Goal: Browse casually: Explore the website without a specific task or goal

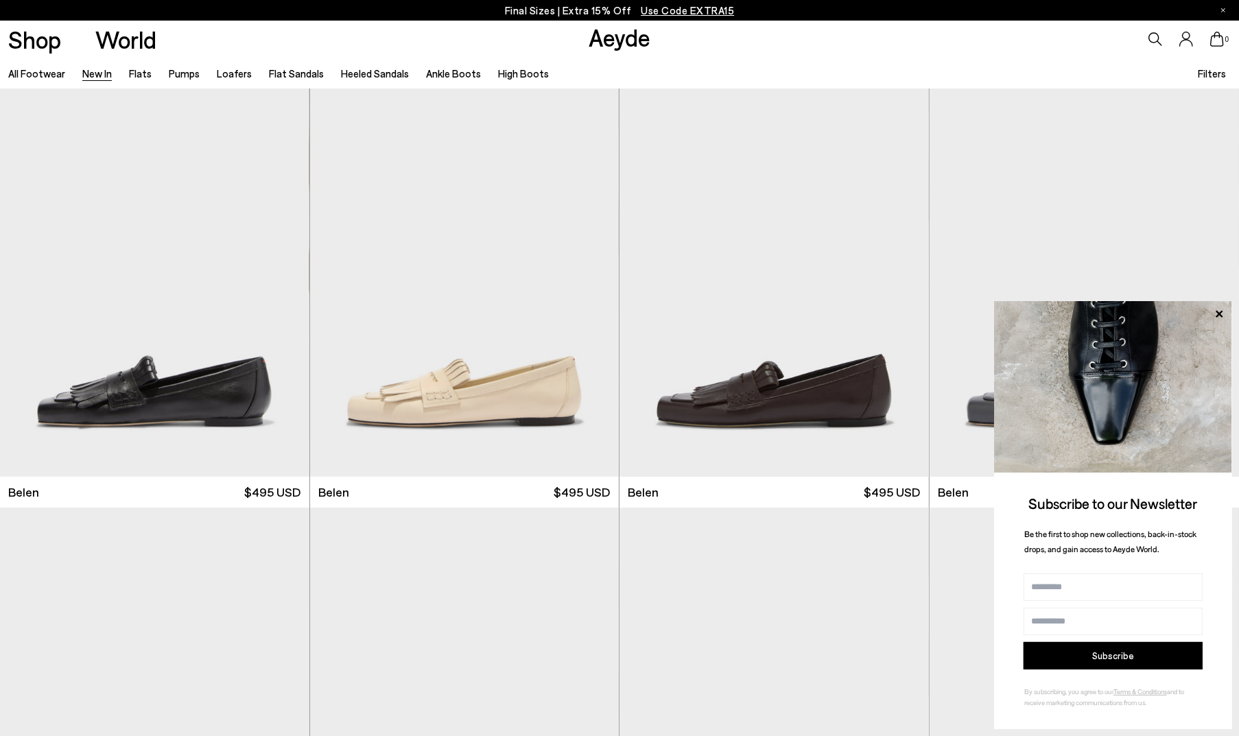
click at [93, 76] on link "New In" at bounding box center [97, 73] width 30 height 12
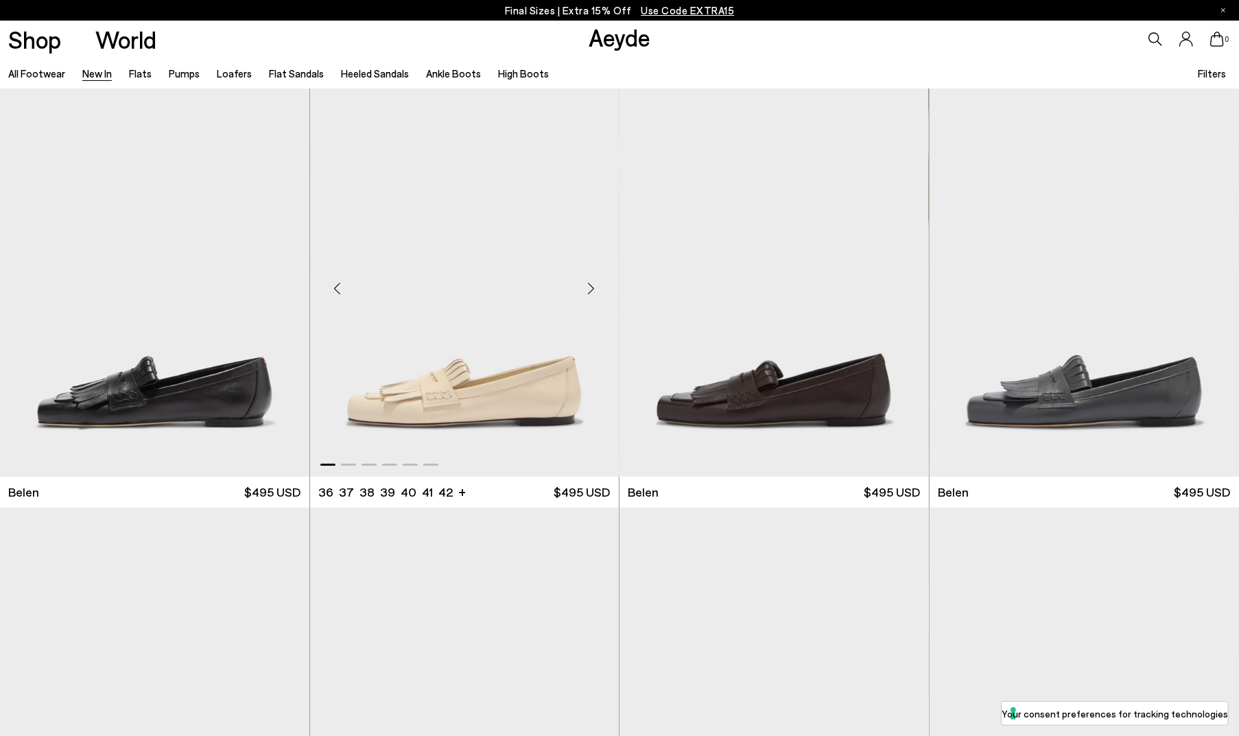
click at [590, 292] on div "Next slide" at bounding box center [591, 288] width 41 height 41
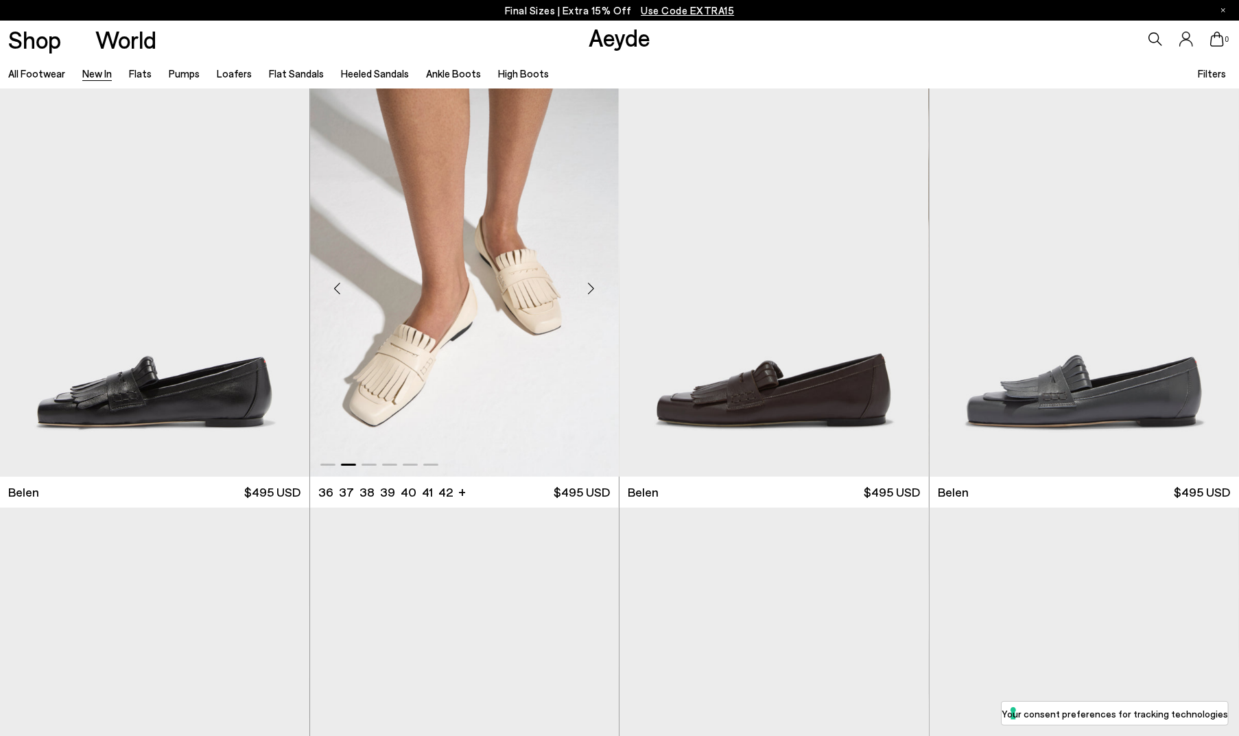
click at [590, 292] on div "Next slide" at bounding box center [591, 288] width 41 height 41
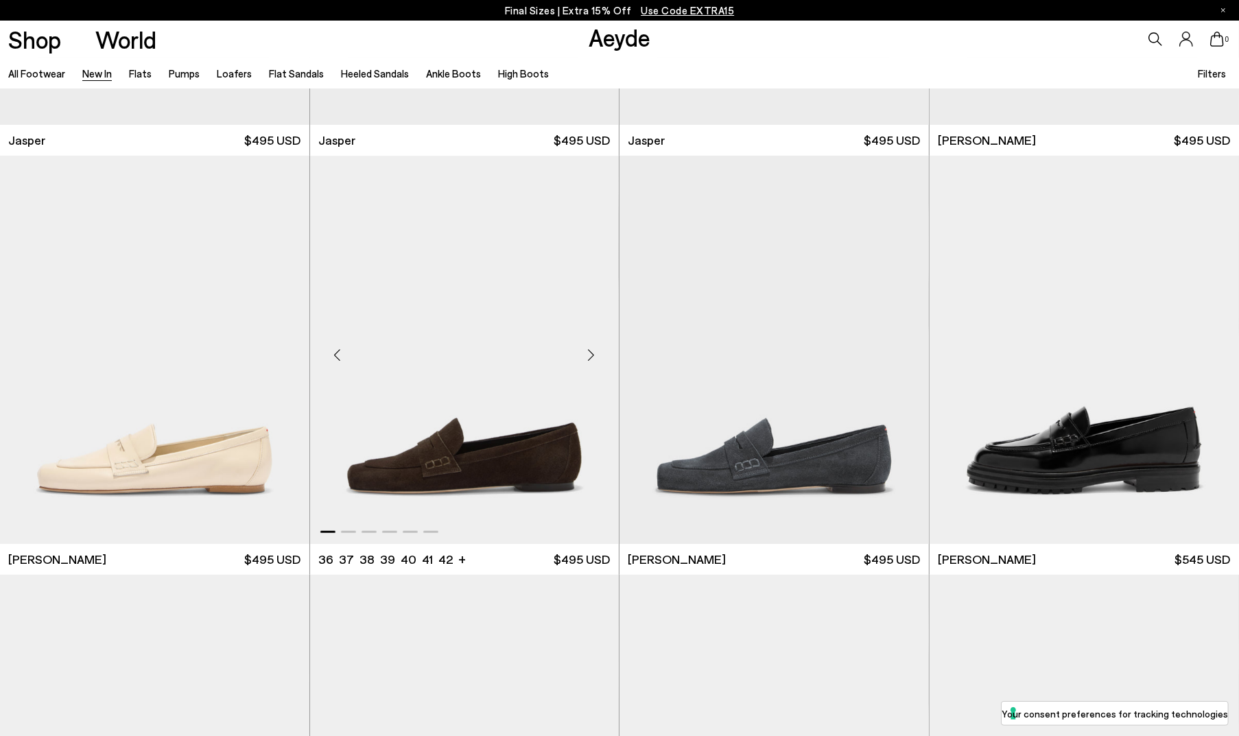
scroll to position [743, 0]
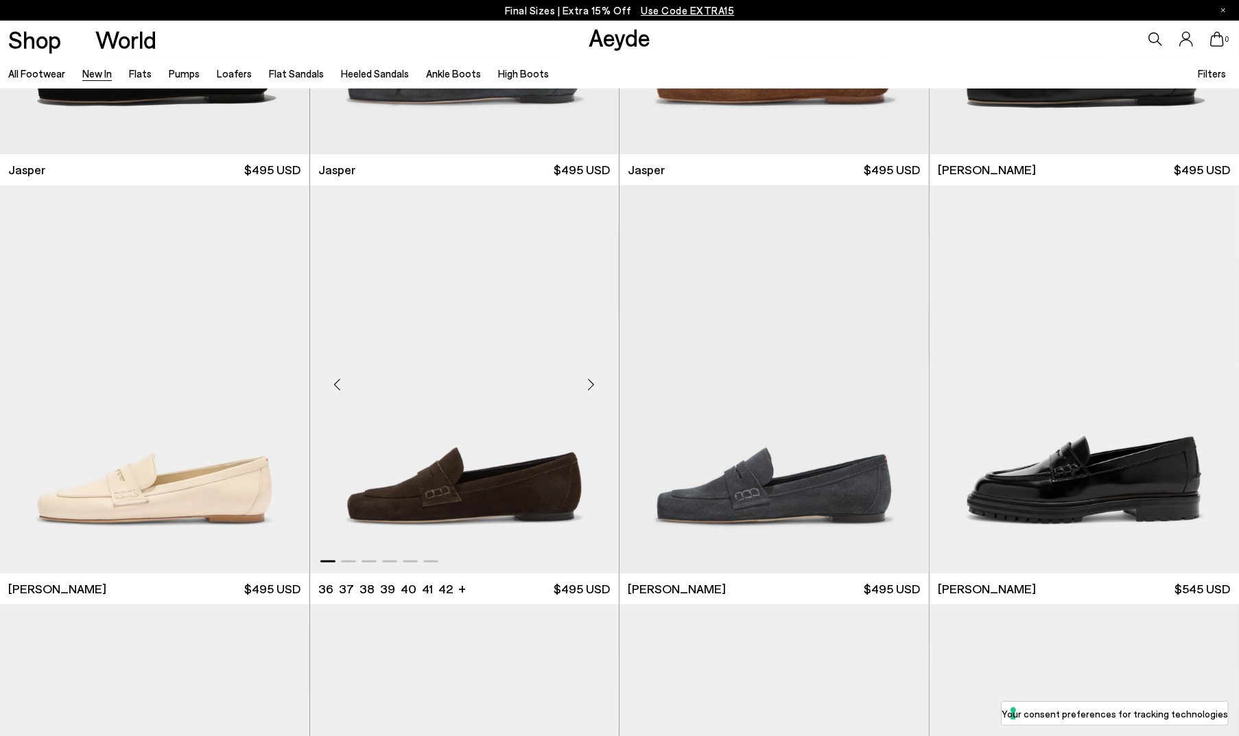
click at [591, 385] on div "Next slide" at bounding box center [591, 384] width 41 height 41
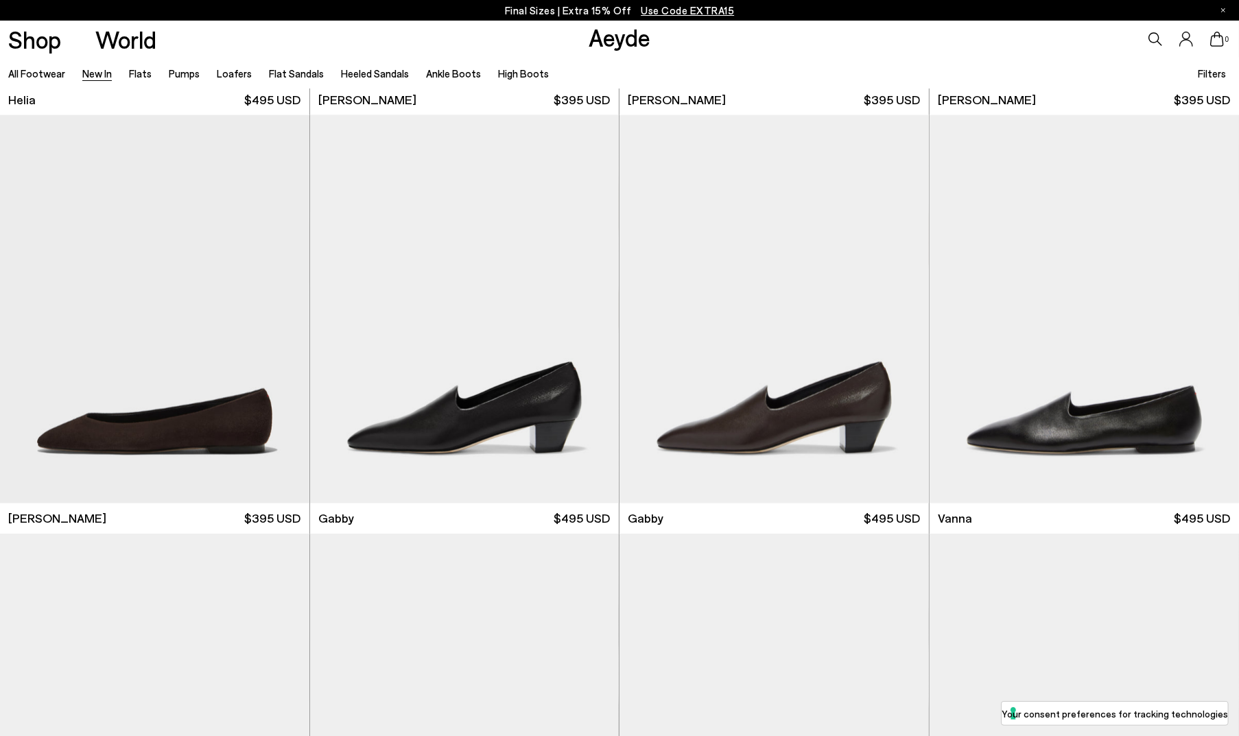
scroll to position [2637, 0]
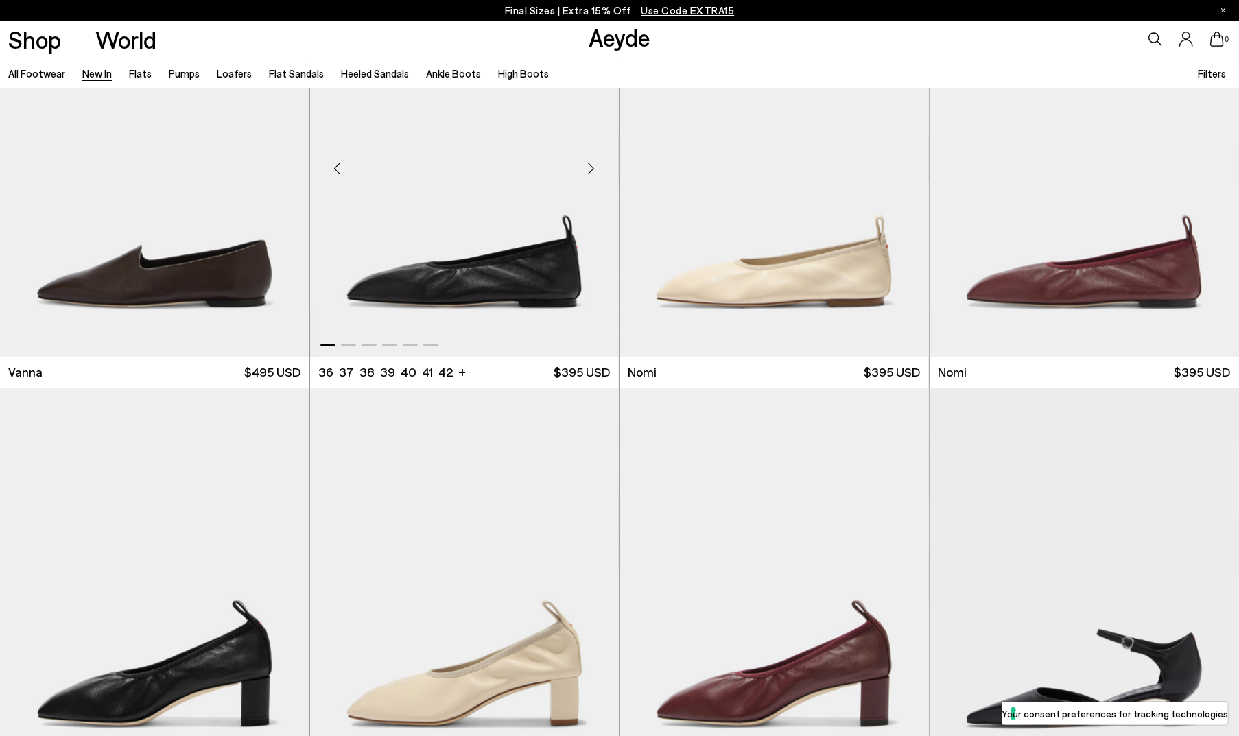
click at [590, 168] on div "Next slide" at bounding box center [591, 168] width 41 height 41
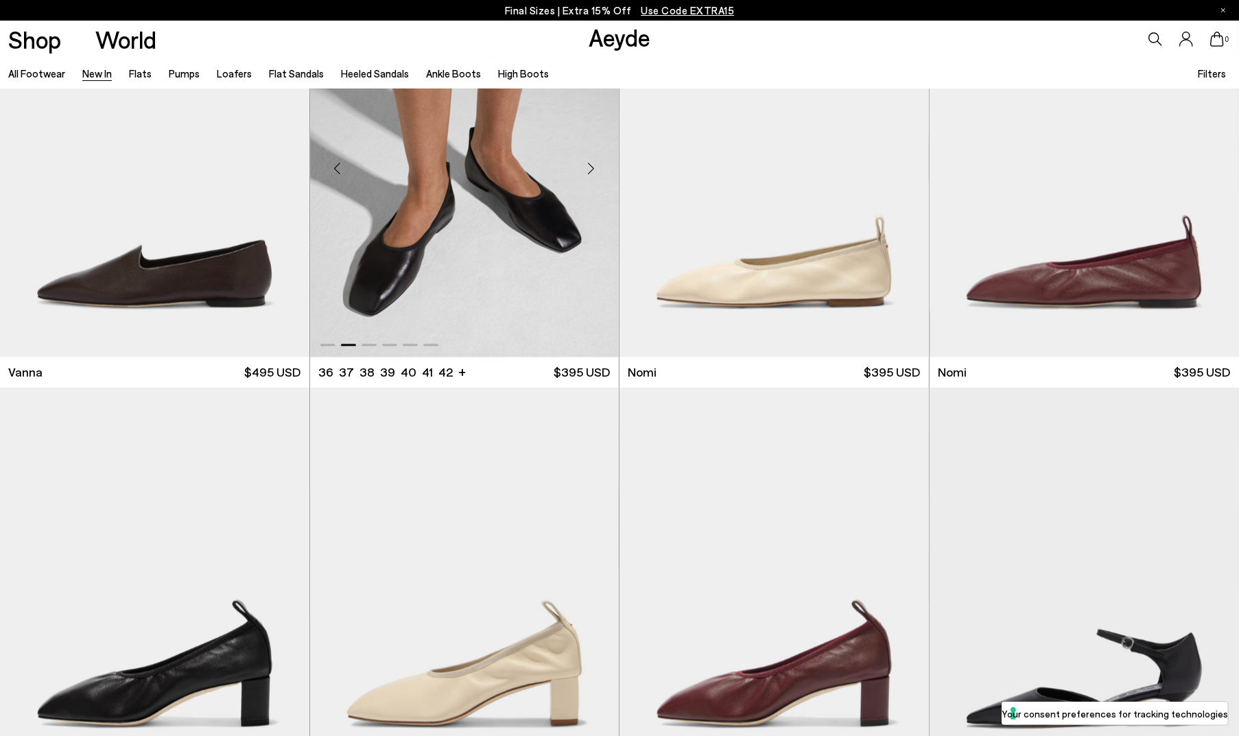
click at [590, 168] on div "Next slide" at bounding box center [591, 168] width 41 height 41
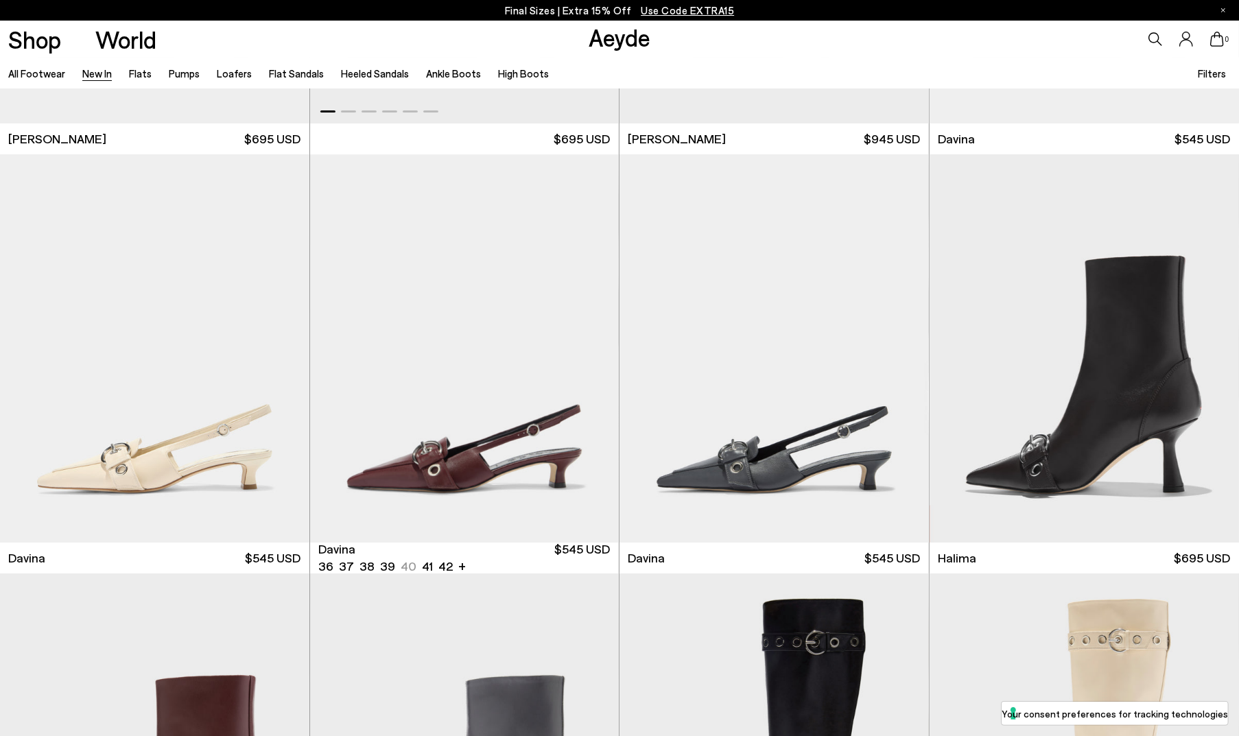
scroll to position [5008, 0]
